Goal: Transaction & Acquisition: Purchase product/service

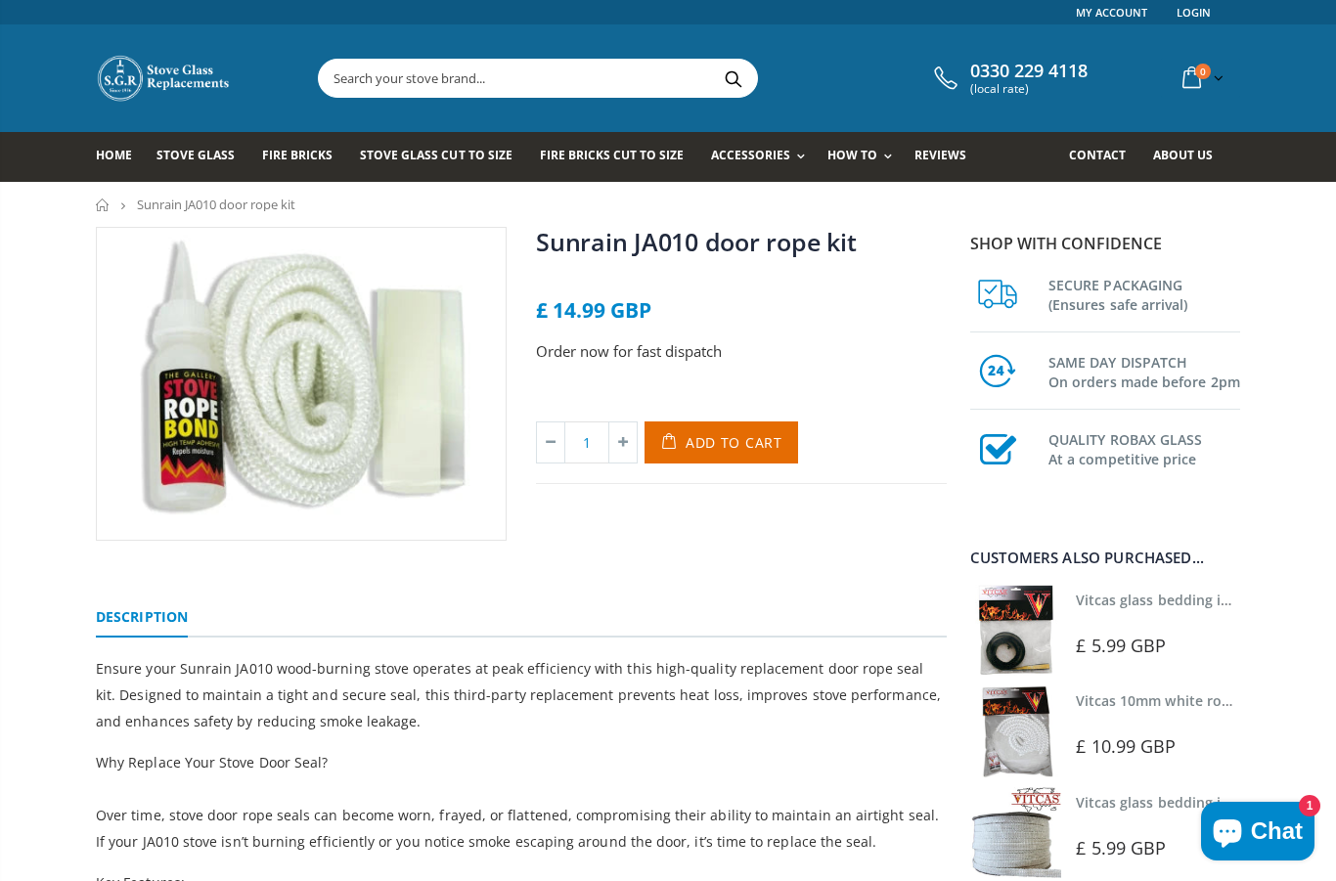
click at [707, 439] on span "Add to Cart" at bounding box center [734, 442] width 97 height 19
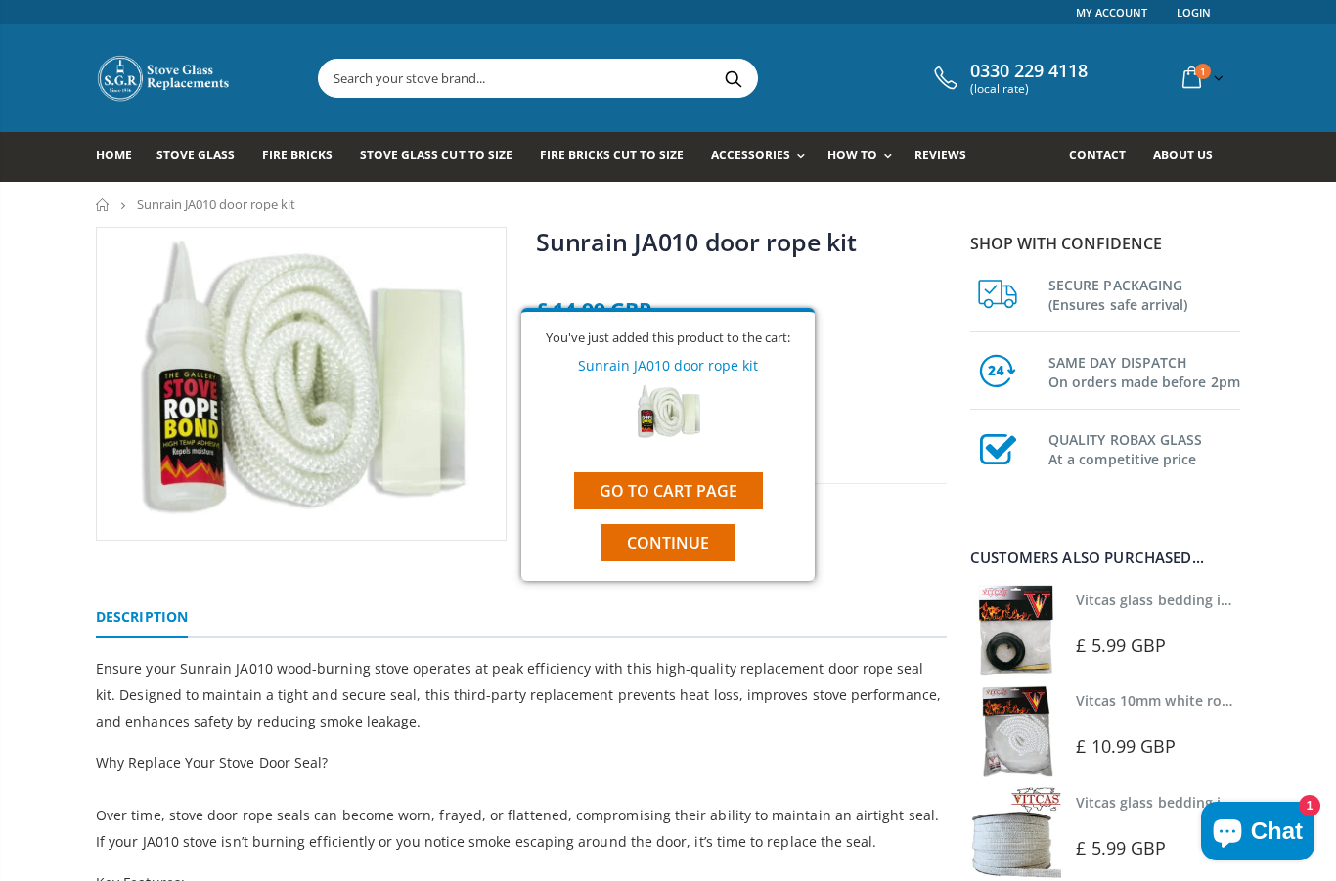
click at [613, 76] on input "text" at bounding box center [647, 78] width 657 height 37
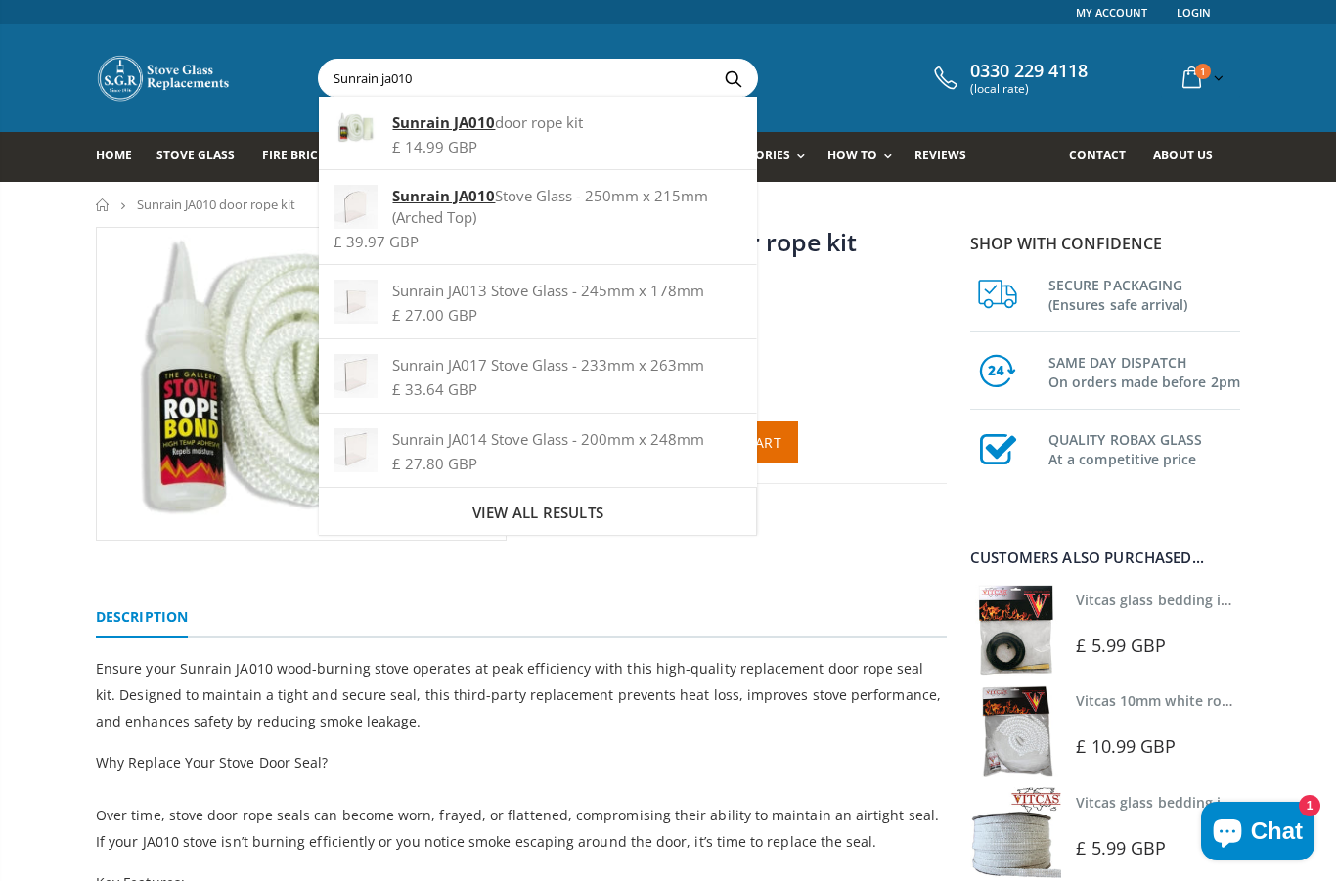
type input "Sunrain ja010"
click at [462, 204] on strong "Sunrain JA010" at bounding box center [443, 196] width 103 height 20
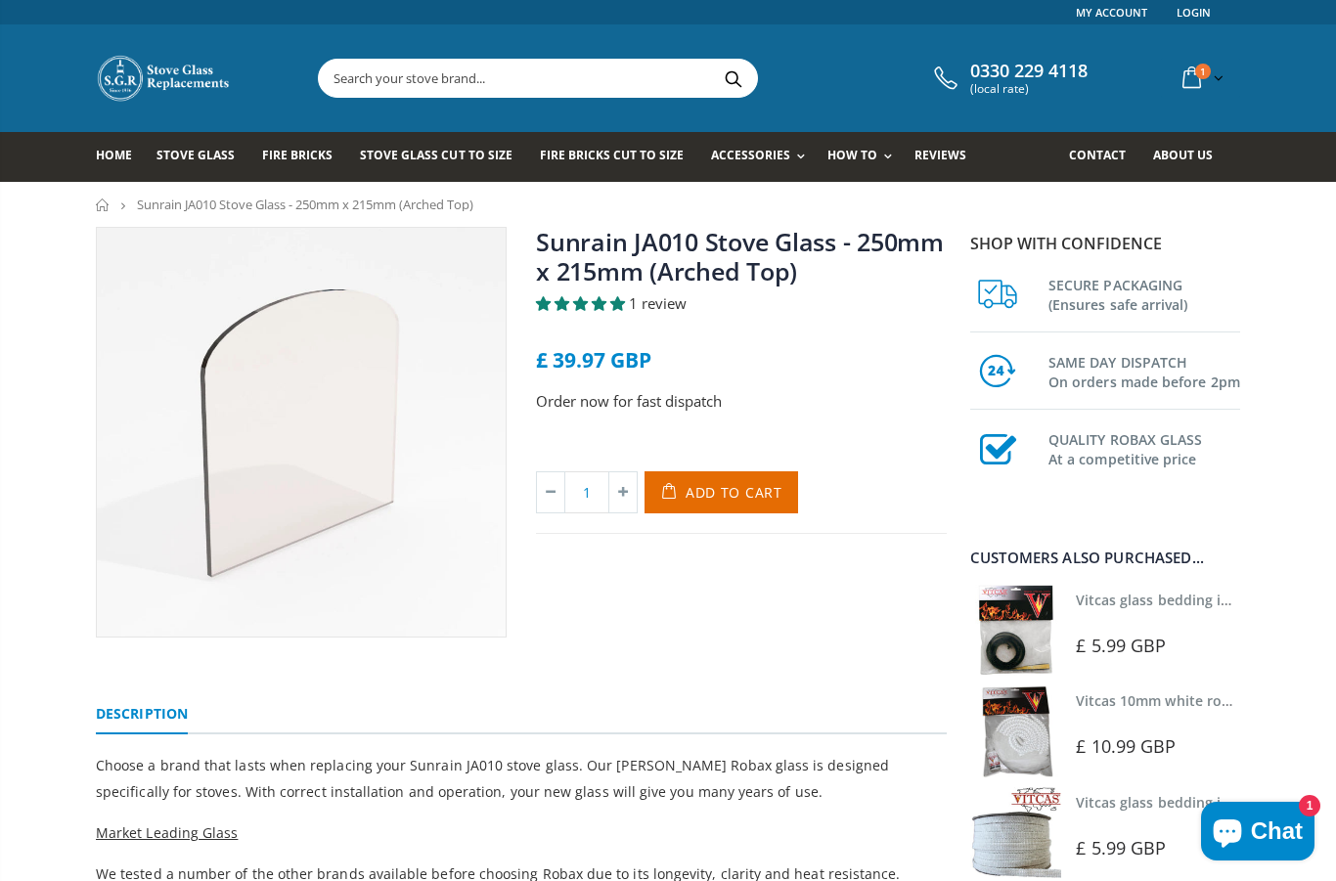
click at [727, 498] on span "Add to Cart" at bounding box center [734, 492] width 97 height 19
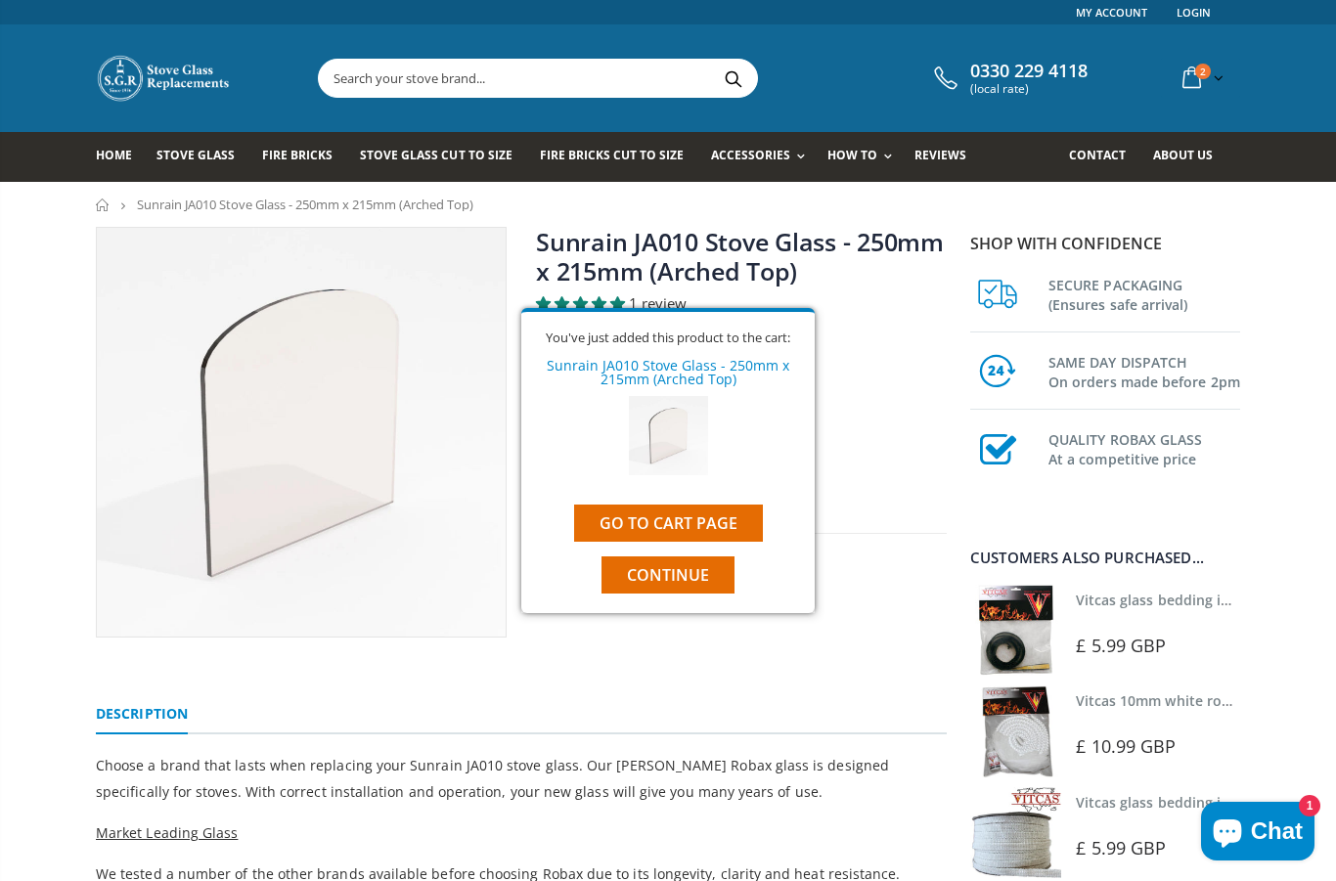
click at [513, 71] on input "text" at bounding box center [647, 78] width 657 height 37
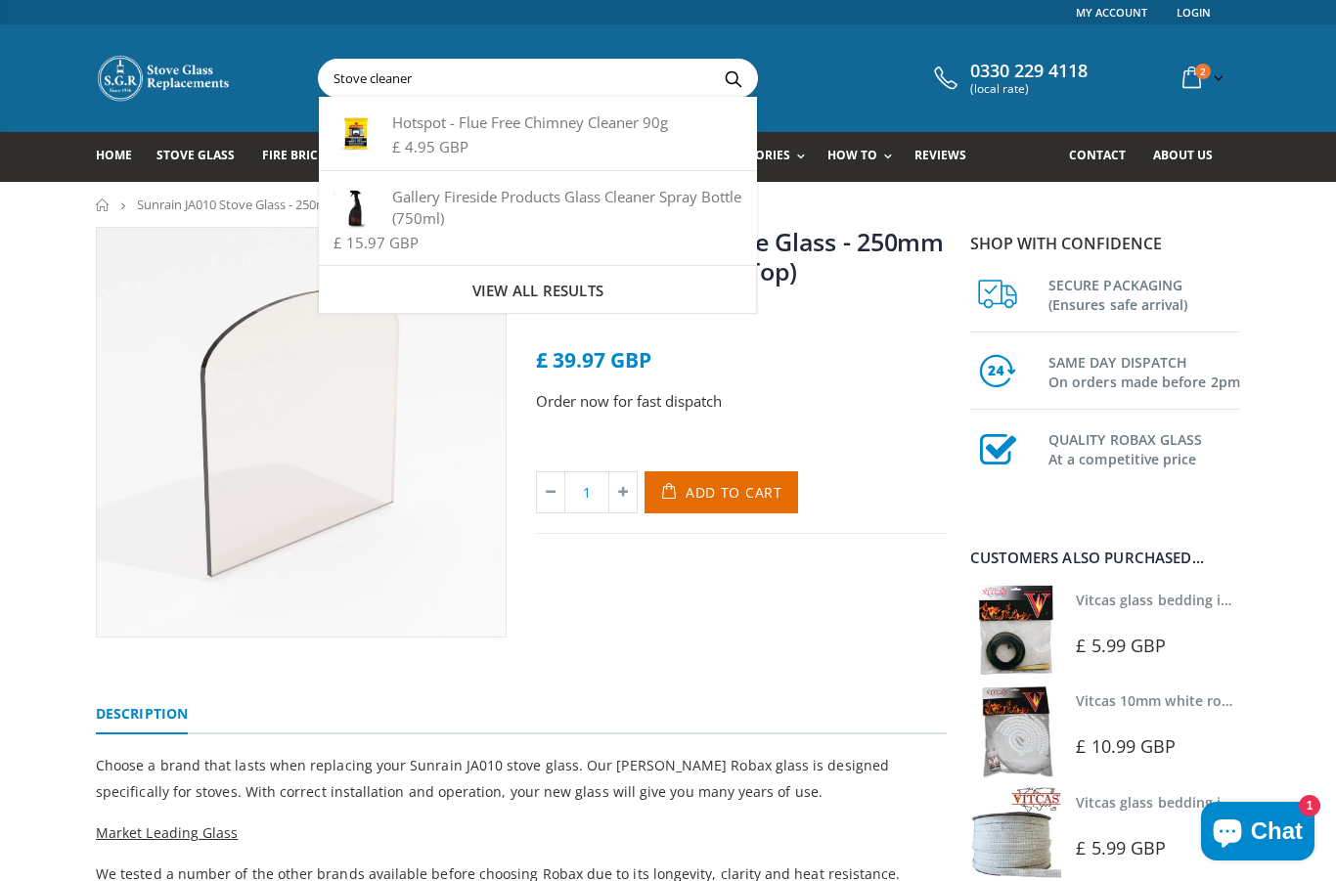
type input "Stove cleaner"
click at [594, 303] on div "View all results" at bounding box center [538, 289] width 438 height 49
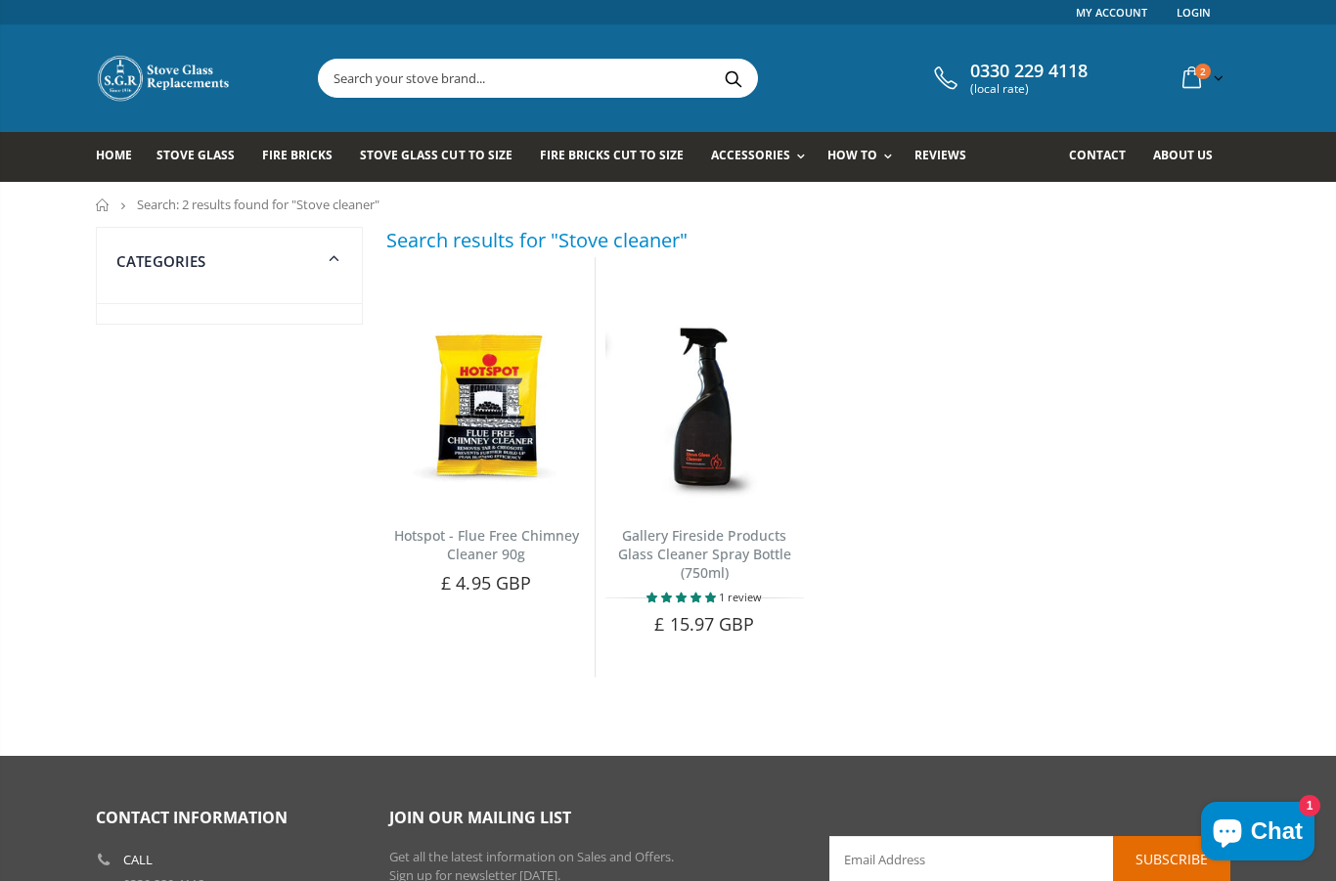
click at [432, 87] on input "text" at bounding box center [647, 78] width 657 height 37
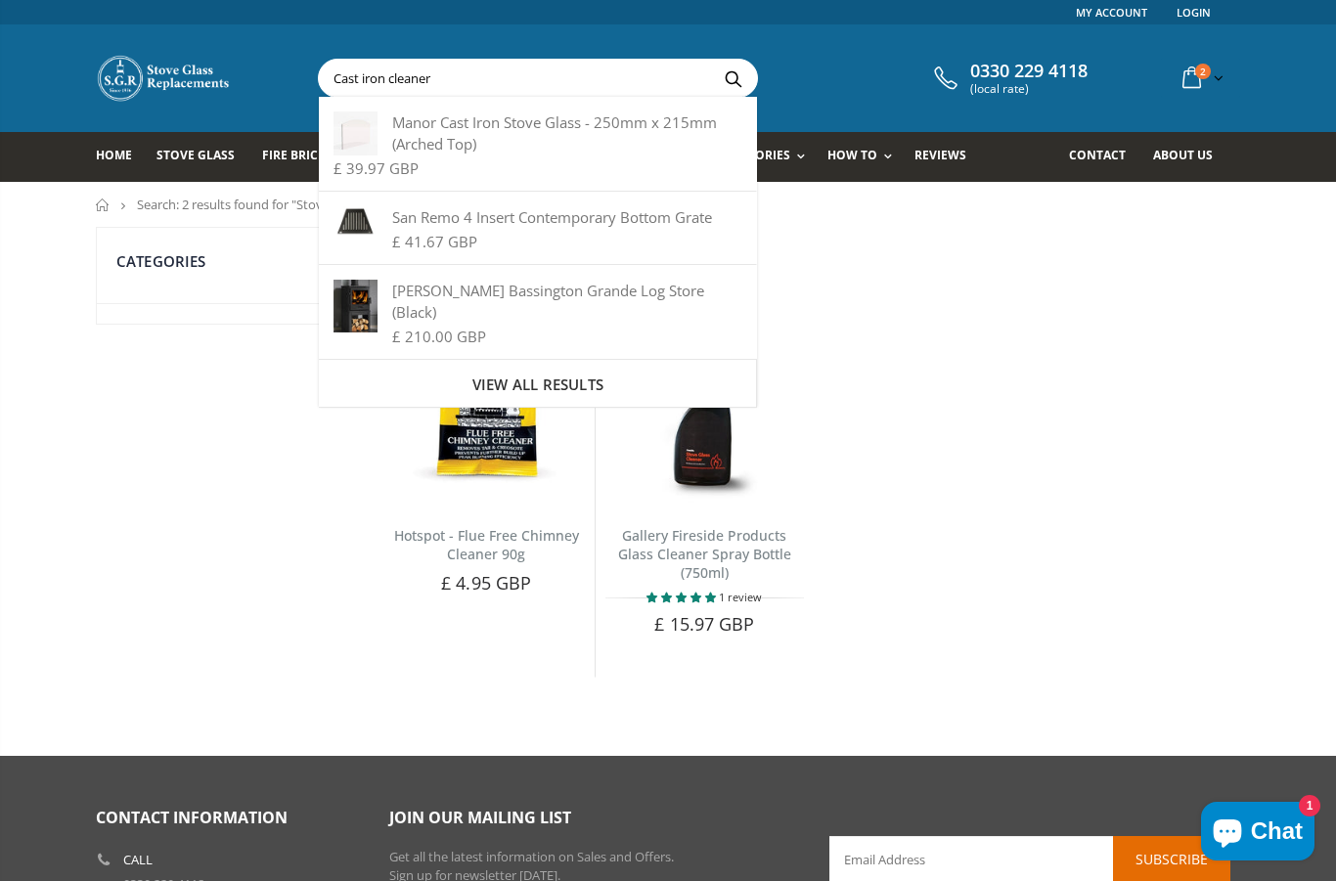
type input "Cast iron cleaner"
click at [733, 77] on button "Search" at bounding box center [733, 78] width 44 height 37
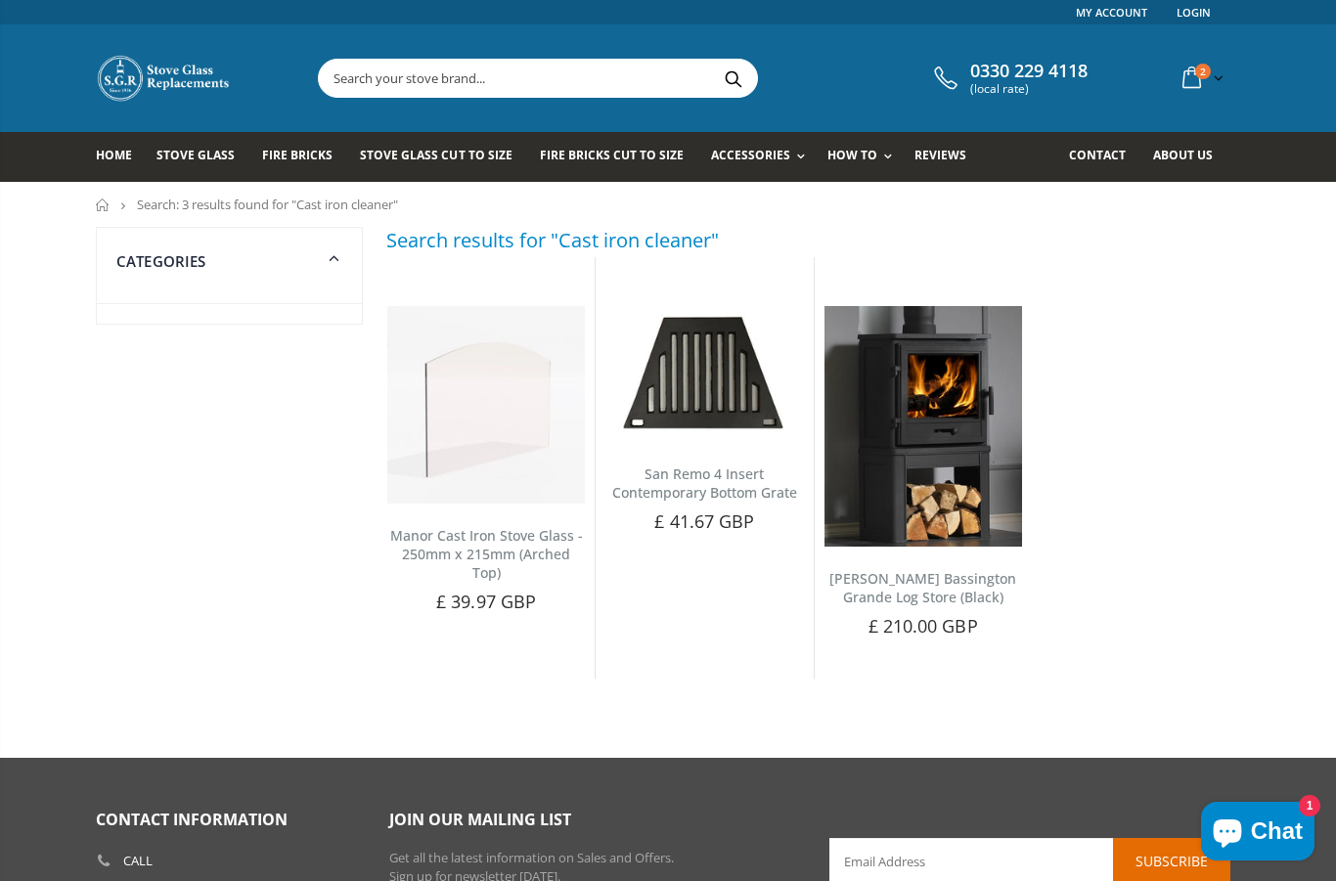
click at [815, 306] on link "Cleaners & Polish" at bounding box center [824, 310] width 200 height 34
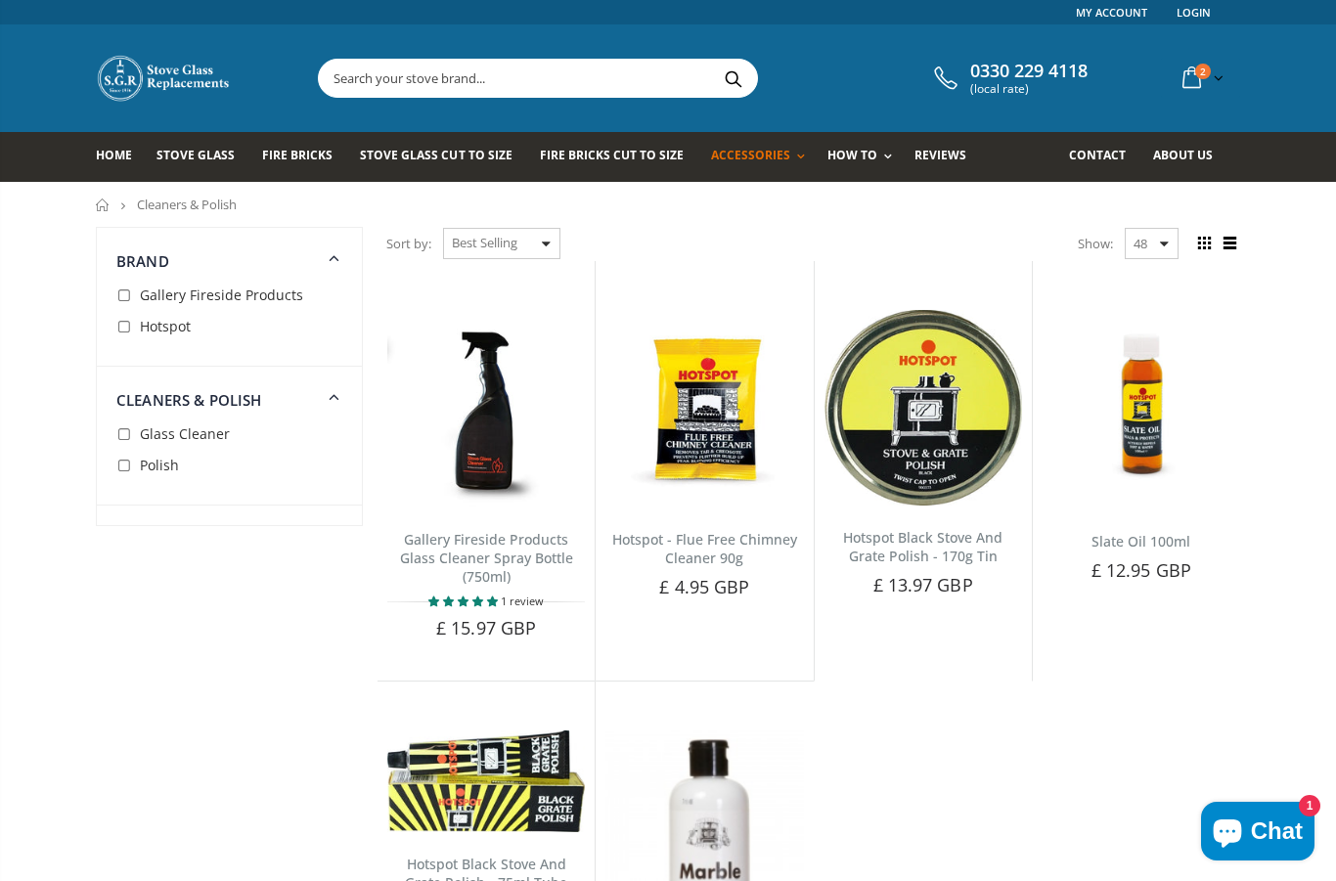
click at [951, 609] on span "Add to Cart" at bounding box center [933, 618] width 82 height 18
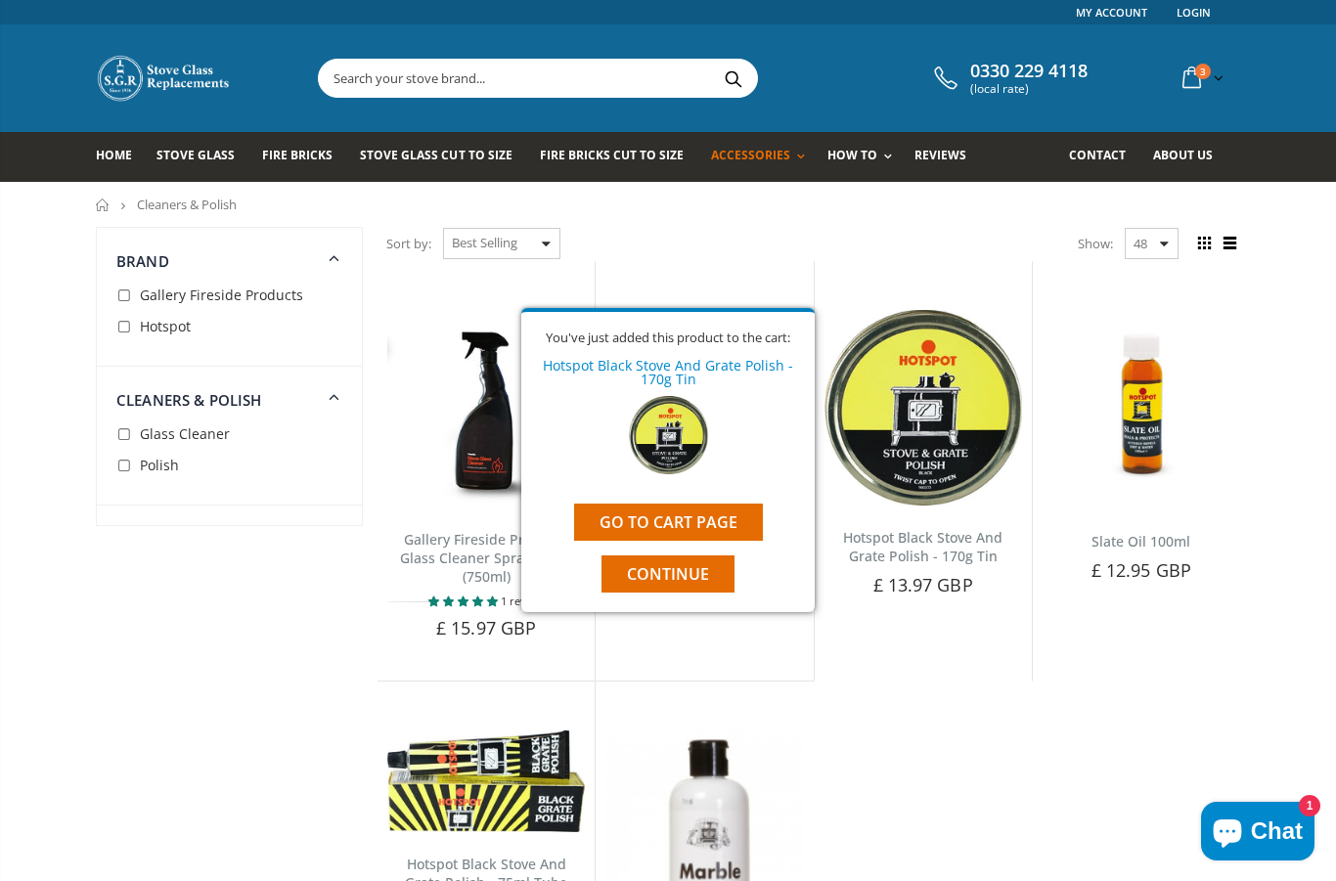
click at [694, 560] on button "Continue" at bounding box center [668, 574] width 133 height 37
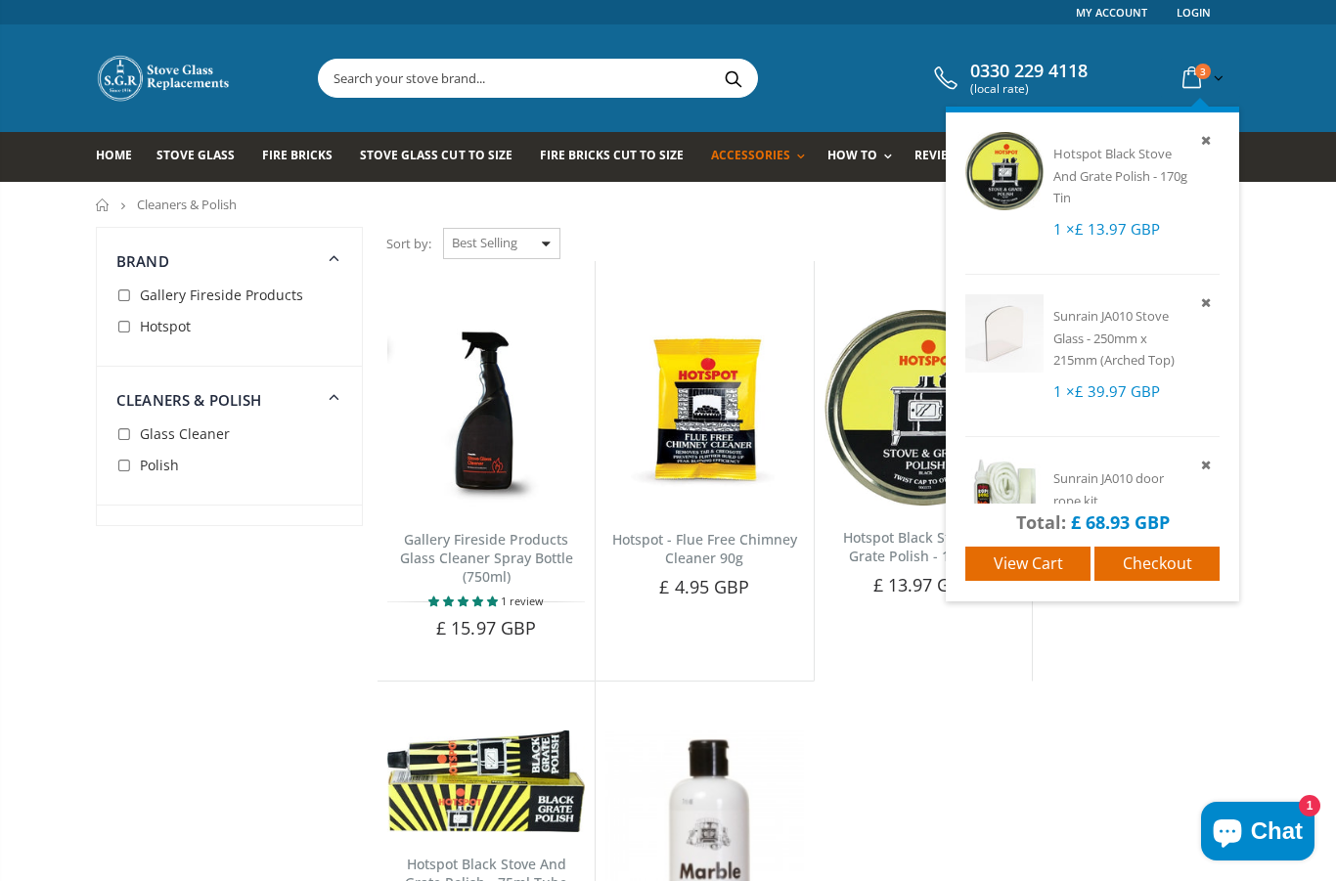
click at [1175, 579] on link "Checkout" at bounding box center [1157, 564] width 125 height 34
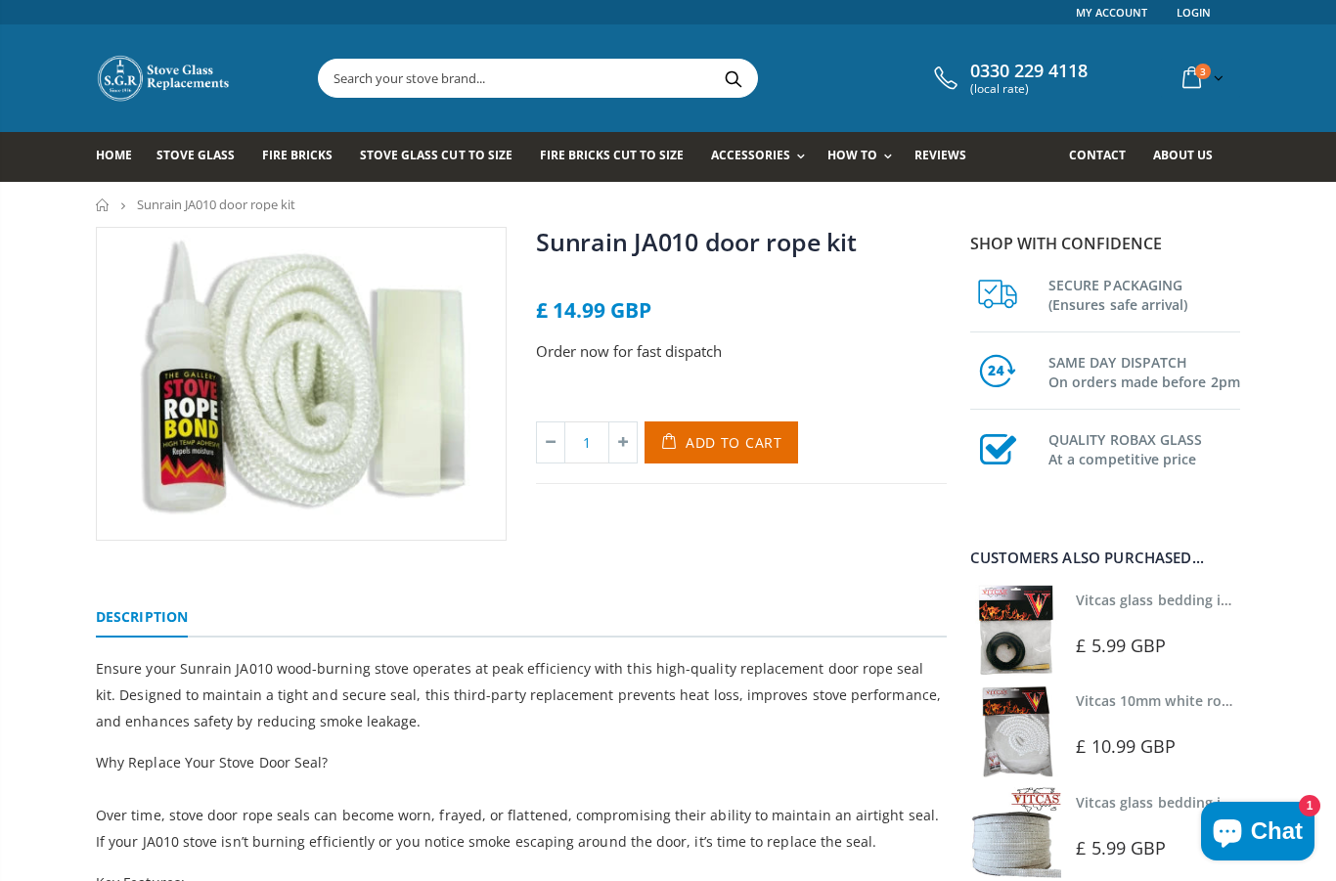
click at [733, 437] on span "Add to Cart" at bounding box center [734, 442] width 97 height 19
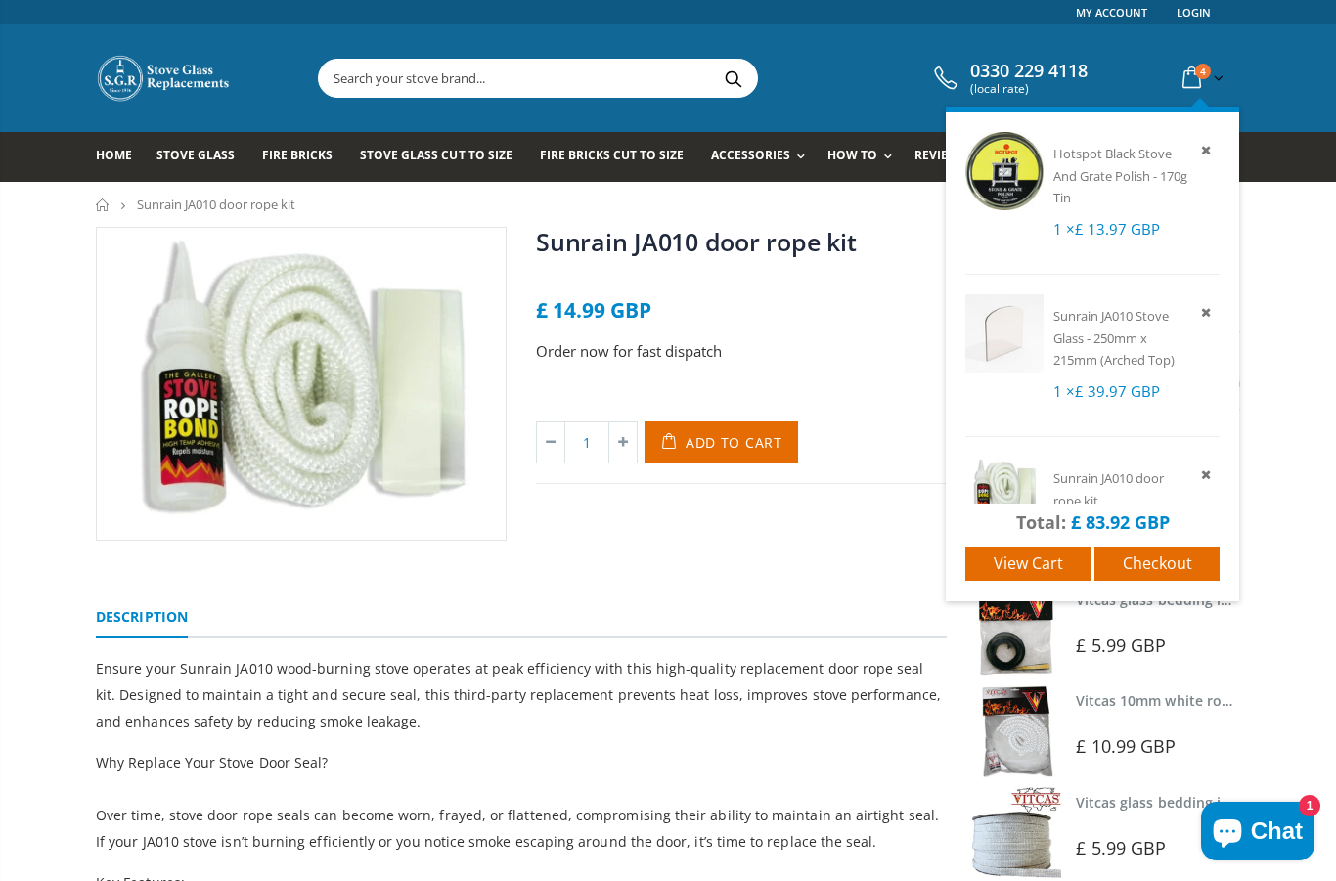
click at [1018, 566] on span "View cart" at bounding box center [1028, 564] width 69 height 22
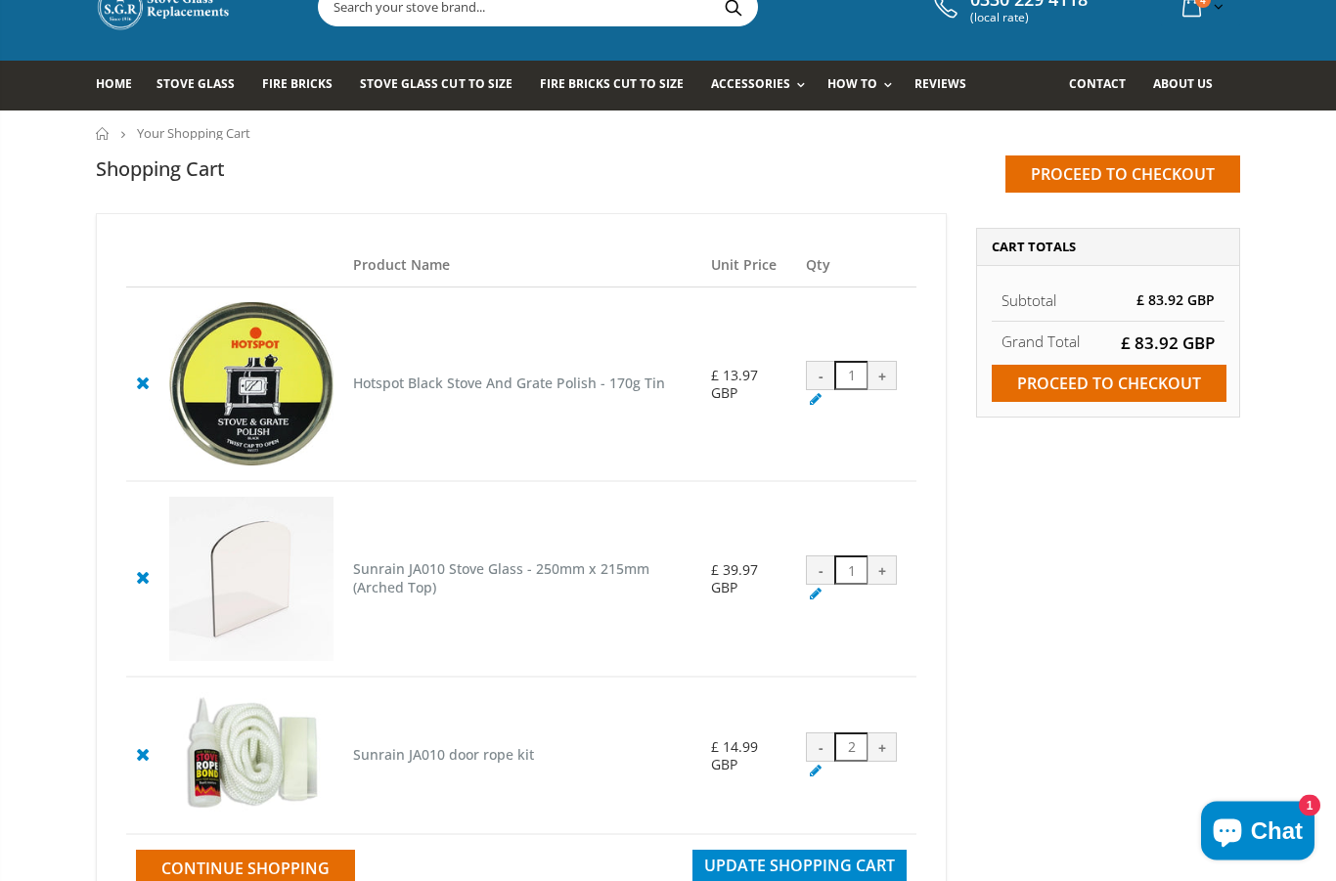
scroll to position [71, 0]
click at [829, 762] on div "-" at bounding box center [820, 747] width 29 height 29
type input "1"
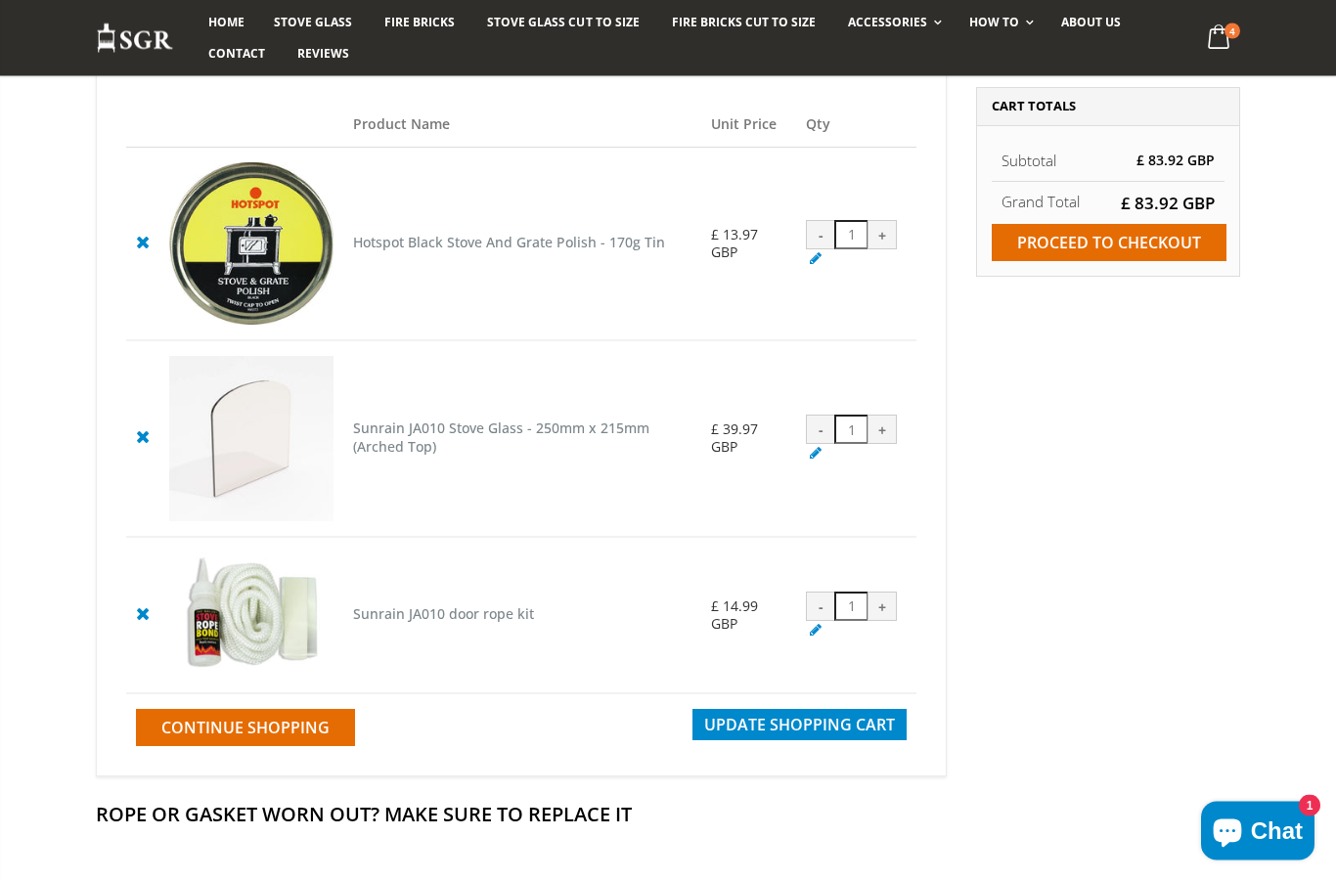
scroll to position [214, 0]
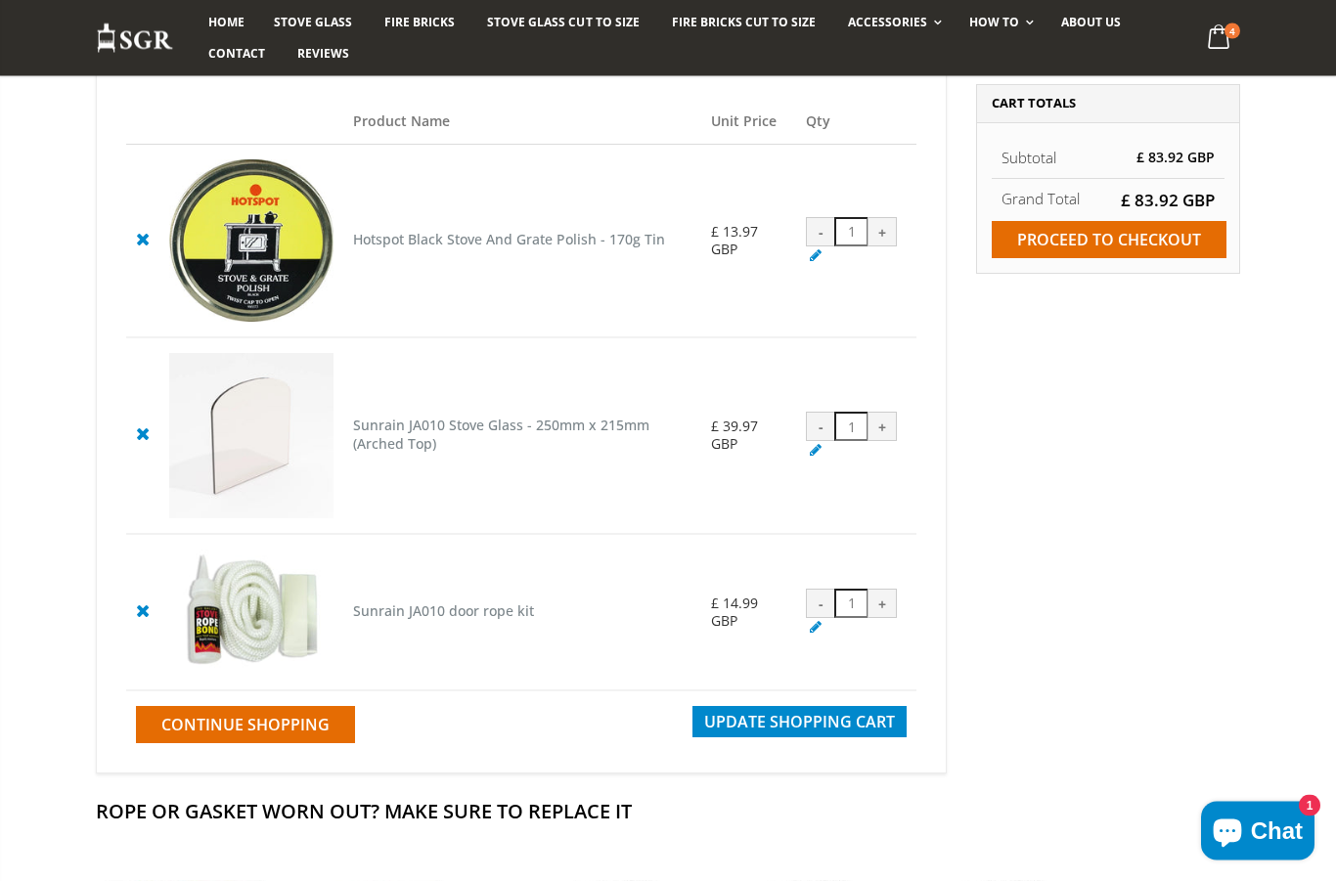
click at [833, 734] on span "Update Shopping Cart" at bounding box center [799, 723] width 191 height 22
